Goal: Transaction & Acquisition: Purchase product/service

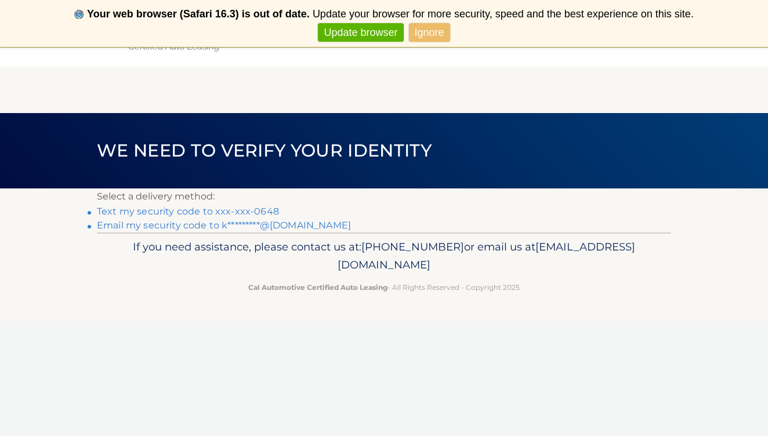
click at [204, 212] on link "Text my security code to xxx-xxx-0648" at bounding box center [188, 211] width 182 height 11
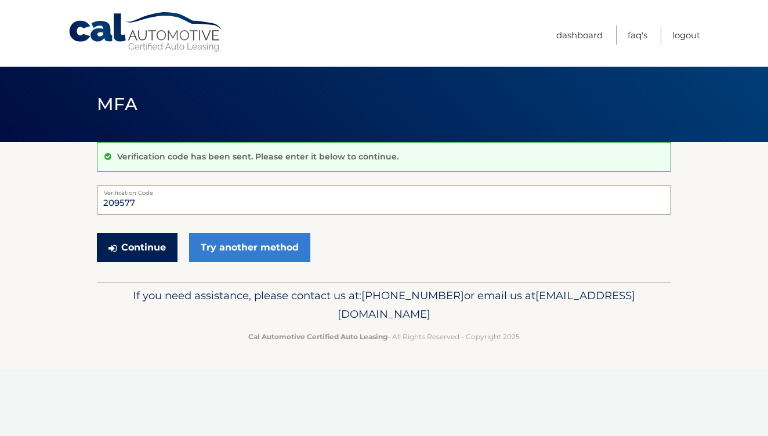
type input "209577"
click at [128, 244] on button "Continue" at bounding box center [137, 247] width 81 height 29
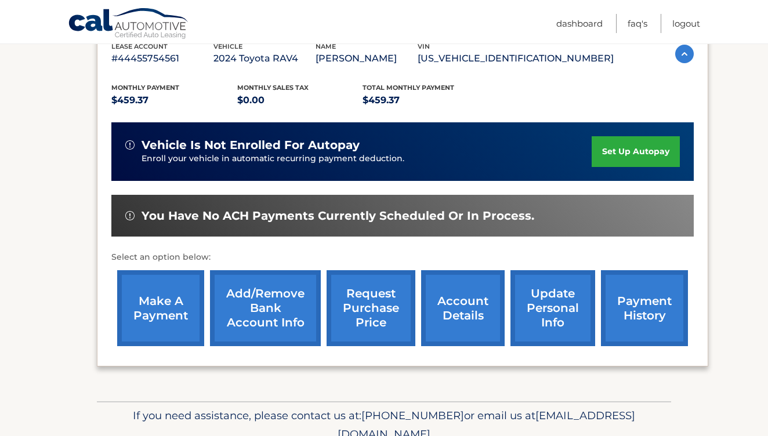
scroll to position [214, 0]
click at [153, 312] on link "make a payment" at bounding box center [160, 308] width 87 height 76
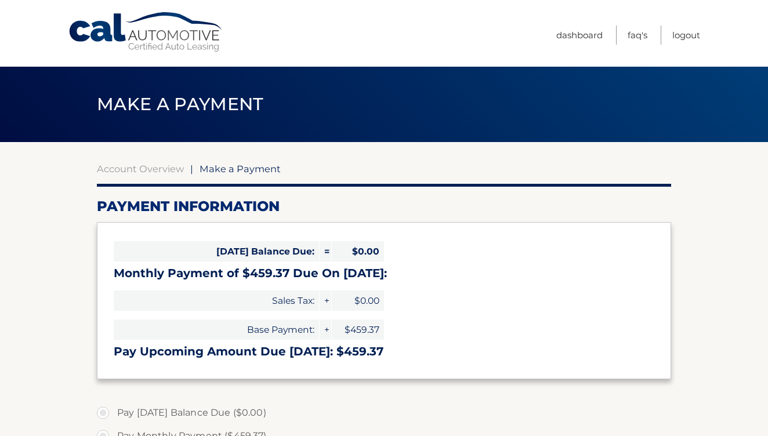
select select "MmZlOTNlNjQtMmM2ZS00MTM4LTg1ZDYtMmZkY2RjZTVjZTQ5"
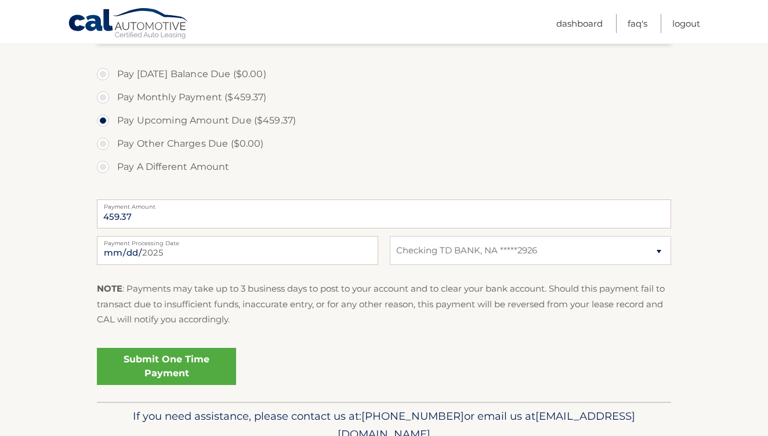
scroll to position [347, 0]
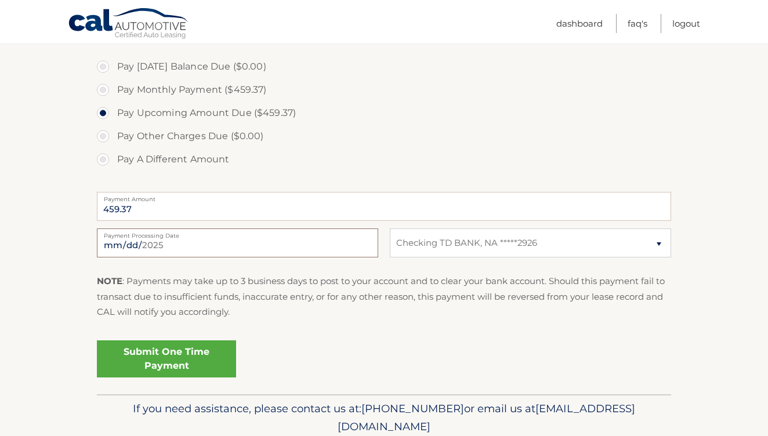
click at [228, 243] on input "[DATE]" at bounding box center [238, 243] width 282 height 29
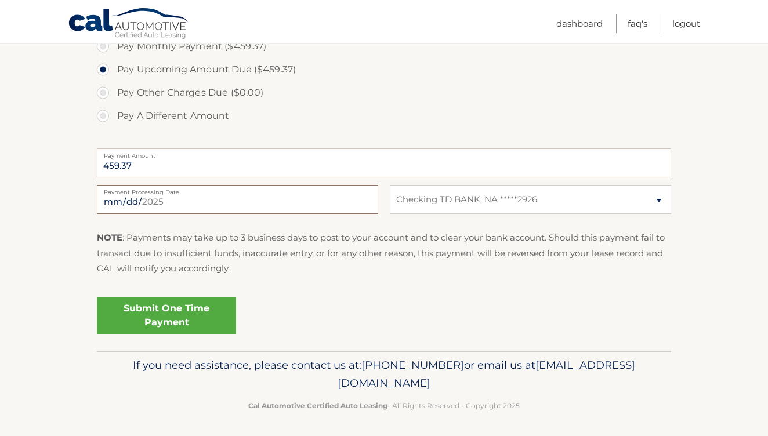
scroll to position [389, 0]
click at [305, 196] on input "2025-09-09" at bounding box center [238, 200] width 282 height 29
type input "2025-09-08"
click at [342, 297] on div "Submit One Time Payment" at bounding box center [384, 314] width 575 height 42
click at [168, 306] on link "Submit One Time Payment" at bounding box center [166, 316] width 139 height 37
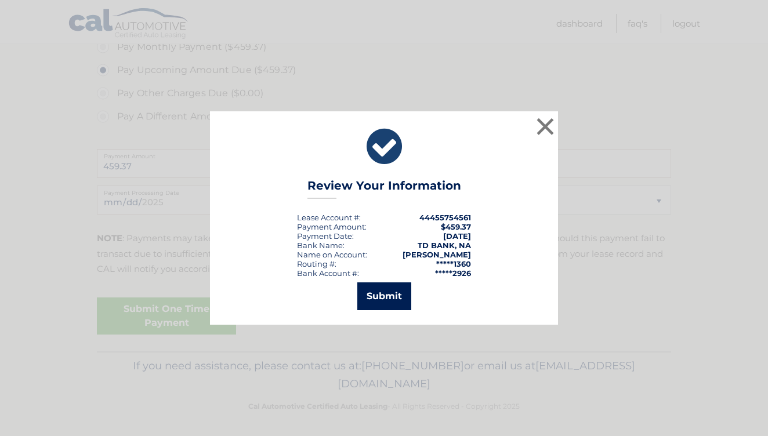
click at [389, 298] on button "Submit" at bounding box center [385, 297] width 54 height 28
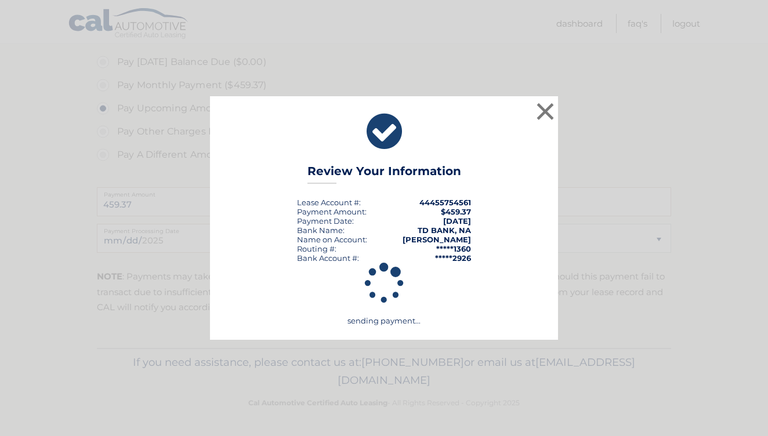
scroll to position [348, 0]
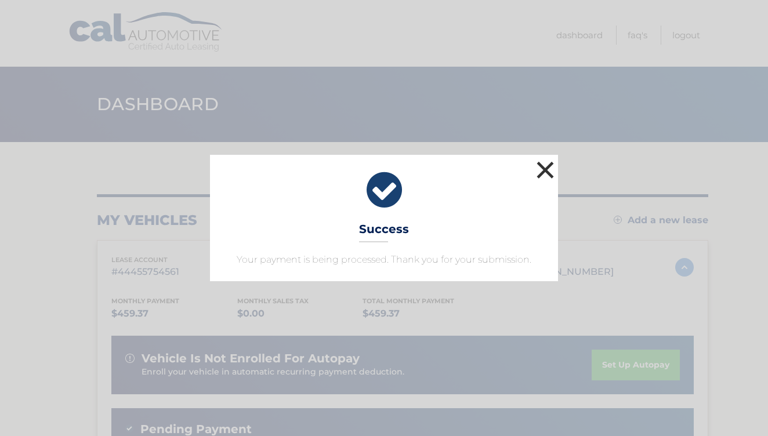
click at [543, 165] on button "×" at bounding box center [545, 169] width 23 height 23
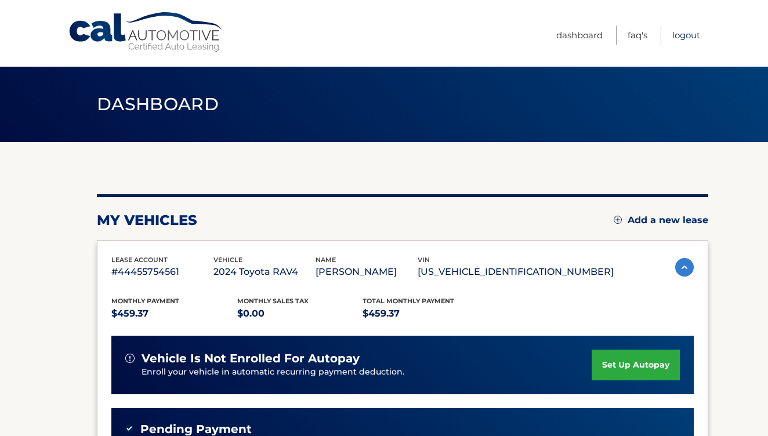
click at [686, 32] on link "Logout" at bounding box center [687, 35] width 28 height 19
